Goal: Browse casually: Explore the website without a specific task or goal

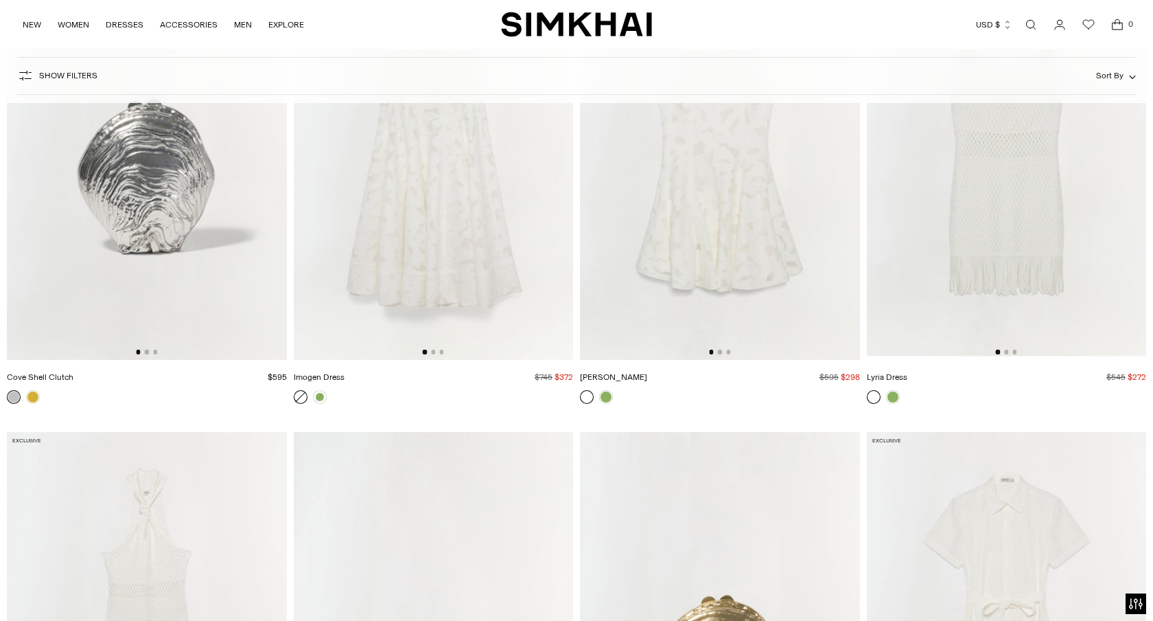
scroll to position [5272, 0]
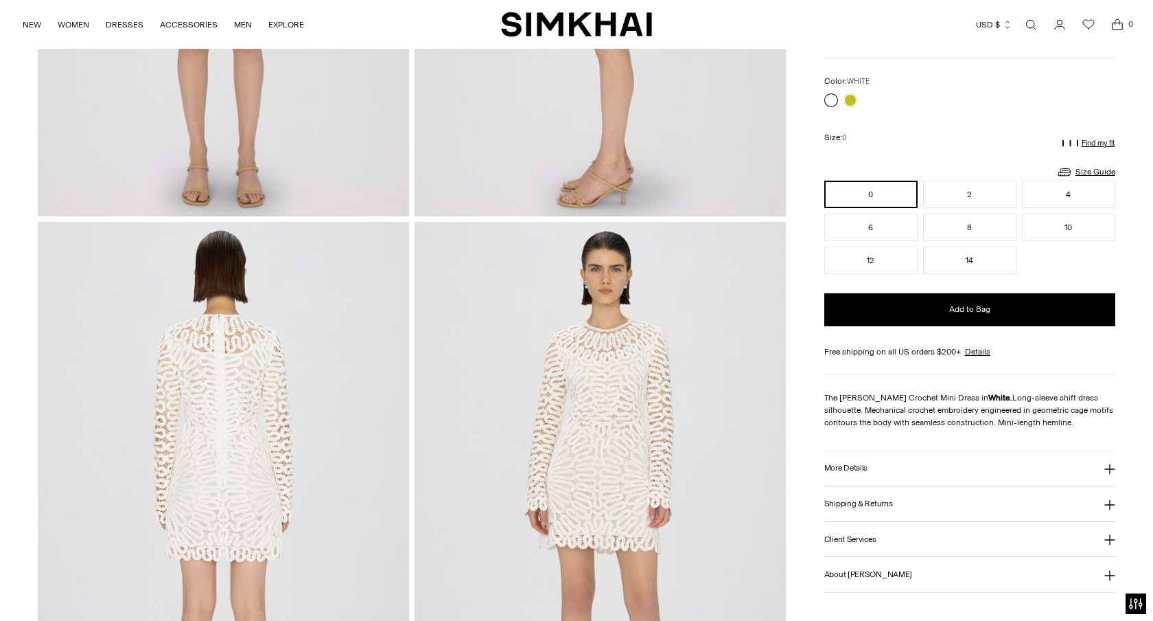
scroll to position [441, 0]
